Goal: Information Seeking & Learning: Find specific page/section

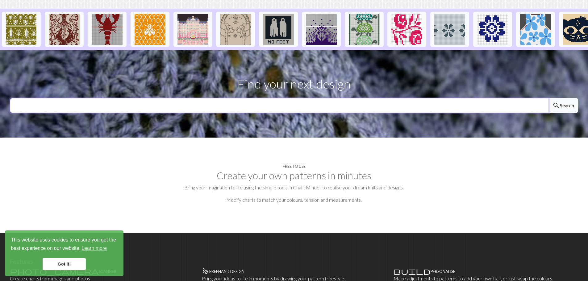
click at [256, 98] on input "text" at bounding box center [279, 105] width 539 height 15
type input "toronto maple leags"
click at [548, 98] on button "search Search" at bounding box center [563, 105] width 30 height 15
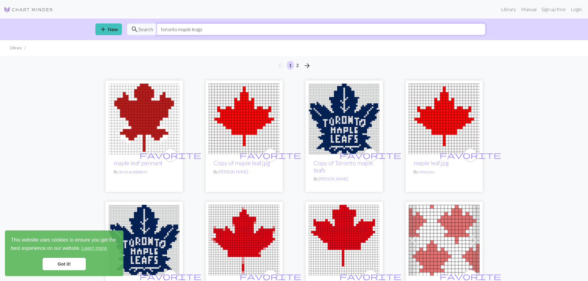
click at [188, 33] on input "toronto maple leags" at bounding box center [321, 29] width 329 height 12
click at [197, 31] on input "toronto maple leags" at bounding box center [321, 29] width 329 height 12
click at [202, 31] on input "toronto maple leags" at bounding box center [321, 29] width 329 height 12
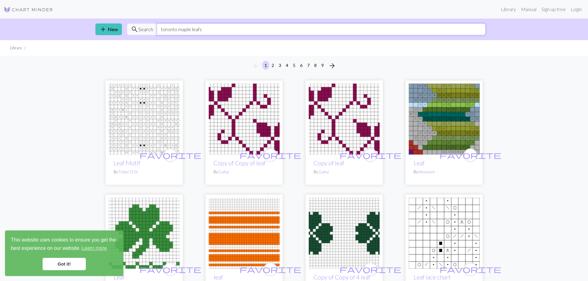
drag, startPoint x: 207, startPoint y: 30, endPoint x: 45, endPoint y: 33, distance: 162.3
click at [131, 30] on div "search Search toronto maple leafs" at bounding box center [306, 29] width 359 height 12
type input "auston matthews"
click at [101, 26] on span "add" at bounding box center [102, 29] width 7 height 9
